Goal: Transaction & Acquisition: Purchase product/service

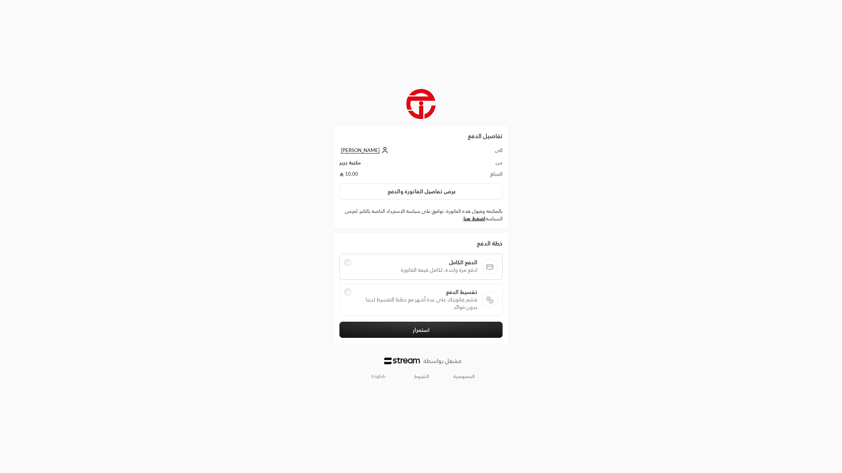
click at [435, 295] on span "تقسيط الدفع" at bounding box center [416, 293] width 122 height 8
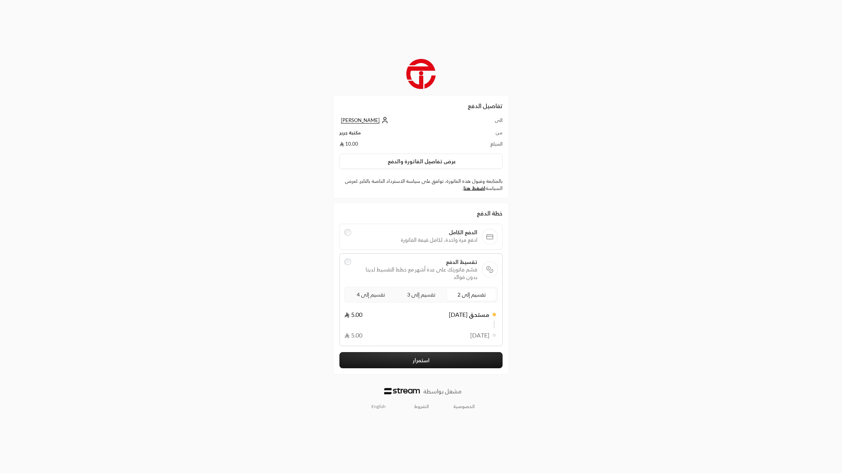
click at [376, 296] on span "تقسيم إلى 4" at bounding box center [370, 294] width 31 height 9
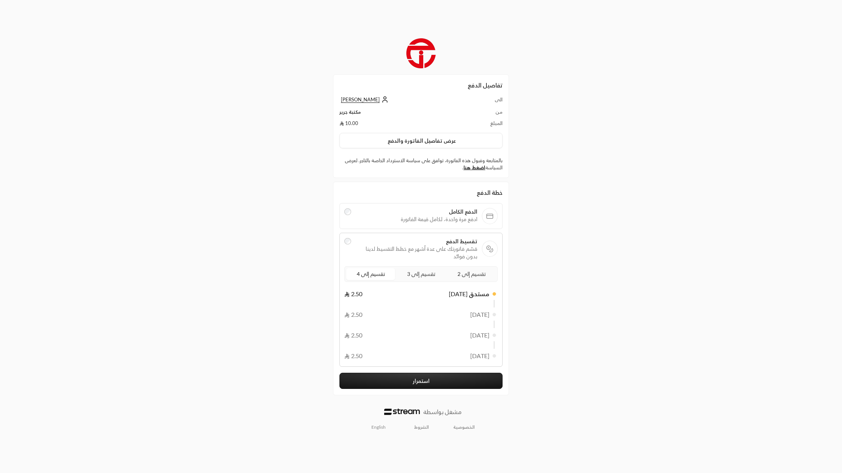
click at [398, 377] on button "استمرار" at bounding box center [420, 381] width 163 height 16
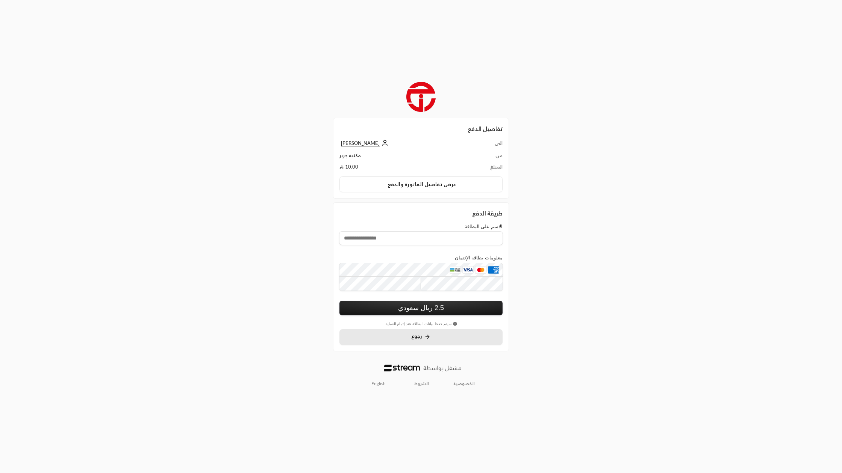
click at [413, 336] on span "رجوع" at bounding box center [416, 336] width 11 height 6
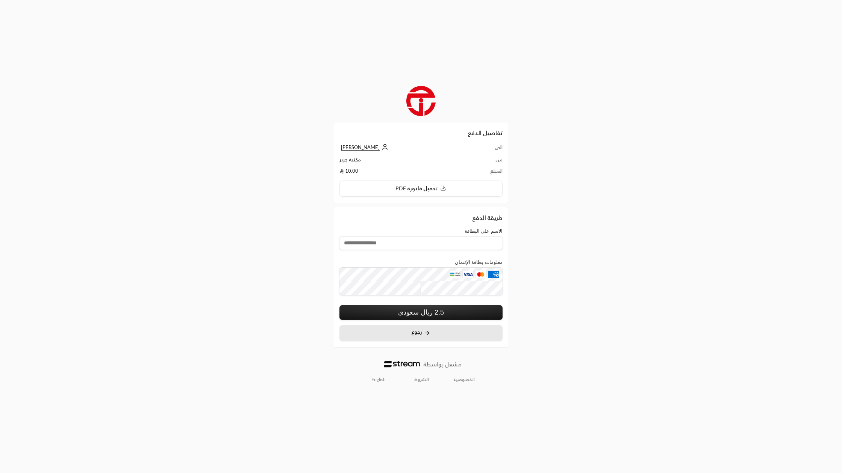
click at [417, 330] on span "رجوع" at bounding box center [416, 332] width 11 height 6
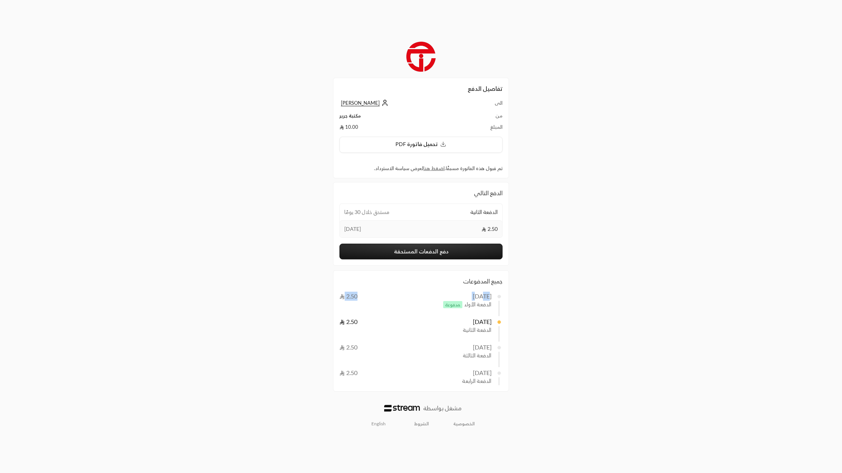
drag, startPoint x: 345, startPoint y: 297, endPoint x: 469, endPoint y: 300, distance: 124.4
click at [469, 300] on div "11/08/2025 2.50" at bounding box center [415, 296] width 153 height 9
drag, startPoint x: 354, startPoint y: 321, endPoint x: 360, endPoint y: 318, distance: 6.6
click at [356, 320] on span "2.50" at bounding box center [348, 321] width 18 height 7
click at [426, 255] on button "دفع الدفعات المستحقة" at bounding box center [420, 252] width 163 height 16
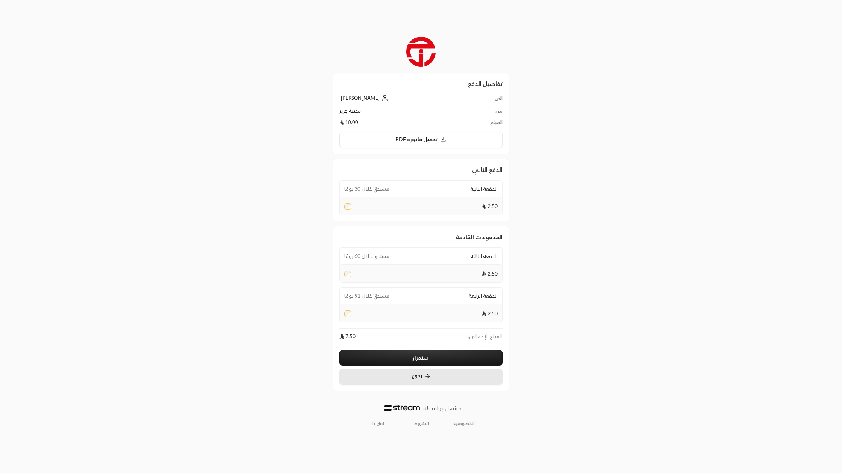
click at [399, 383] on button "رجوع" at bounding box center [420, 377] width 163 height 17
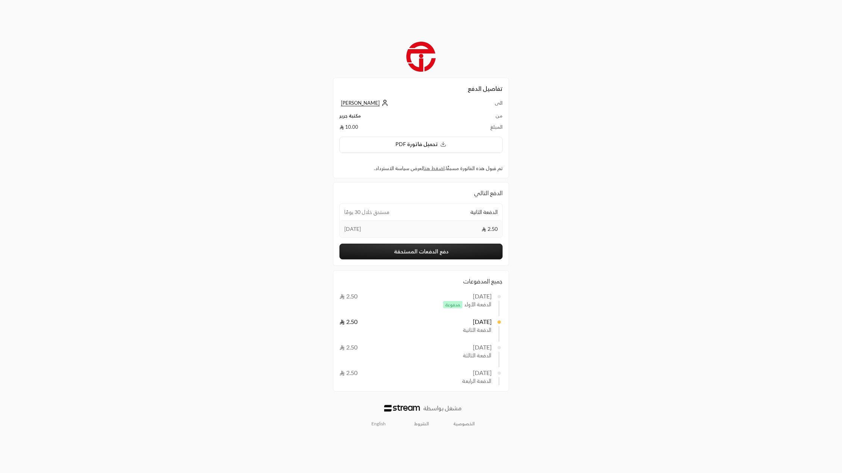
click at [366, 102] on span "[PERSON_NAME]" at bounding box center [360, 103] width 39 height 6
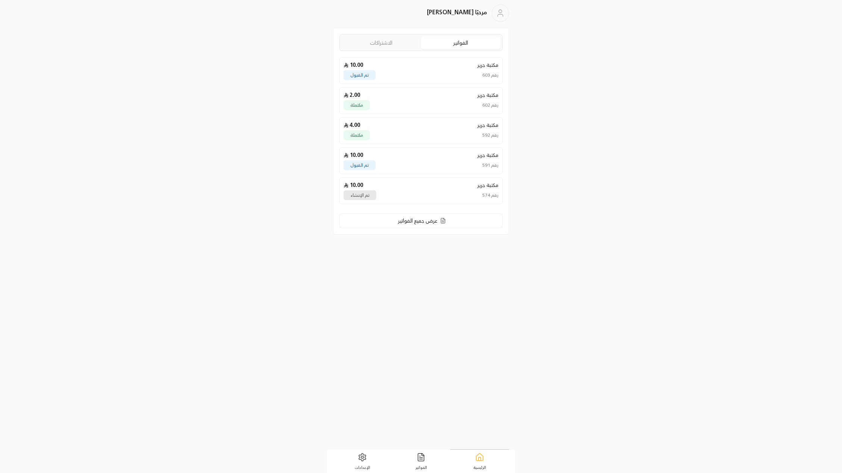
click at [363, 69] on div "مكتبة جرير 10.00 رقم 603 تم القبول" at bounding box center [420, 70] width 163 height 27
